Goal: Use online tool/utility: Utilize a website feature to perform a specific function

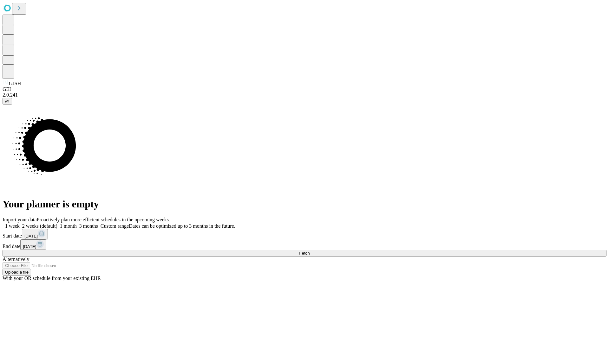
click at [309, 251] on span "Fetch" at bounding box center [304, 253] width 10 height 5
